Goal: Information Seeking & Learning: Learn about a topic

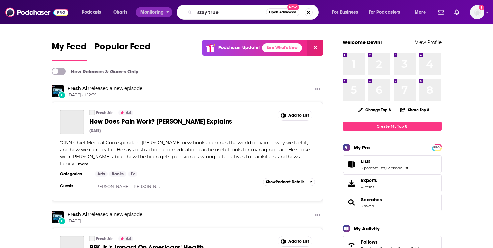
type input "stay true"
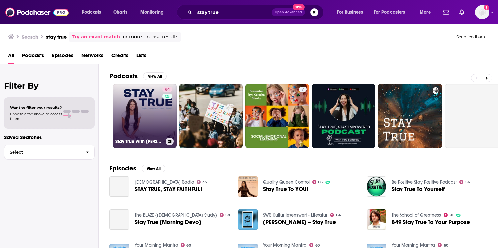
click at [153, 118] on link "64 Stay True with [PERSON_NAME] [PERSON_NAME]" at bounding box center [145, 116] width 64 height 64
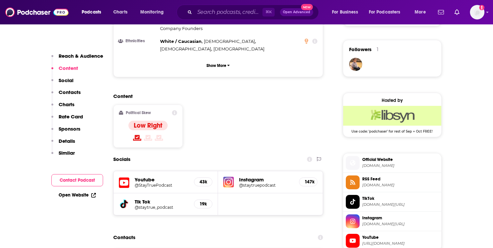
scroll to position [468, 0]
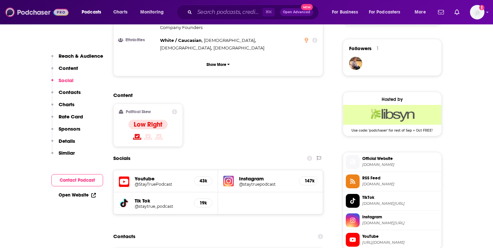
click at [28, 17] on img at bounding box center [36, 12] width 63 height 13
